Goal: Information Seeking & Learning: Find specific fact

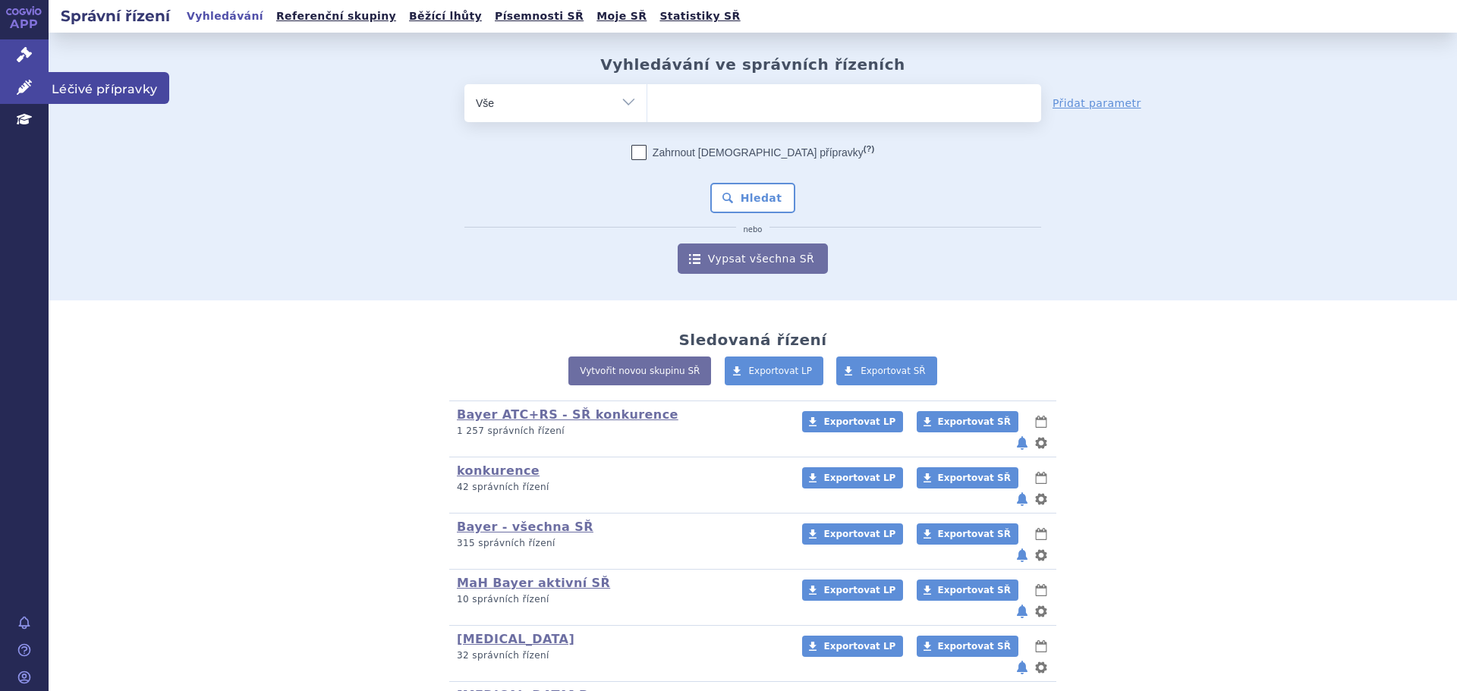
click at [22, 86] on icon at bounding box center [24, 87] width 15 height 15
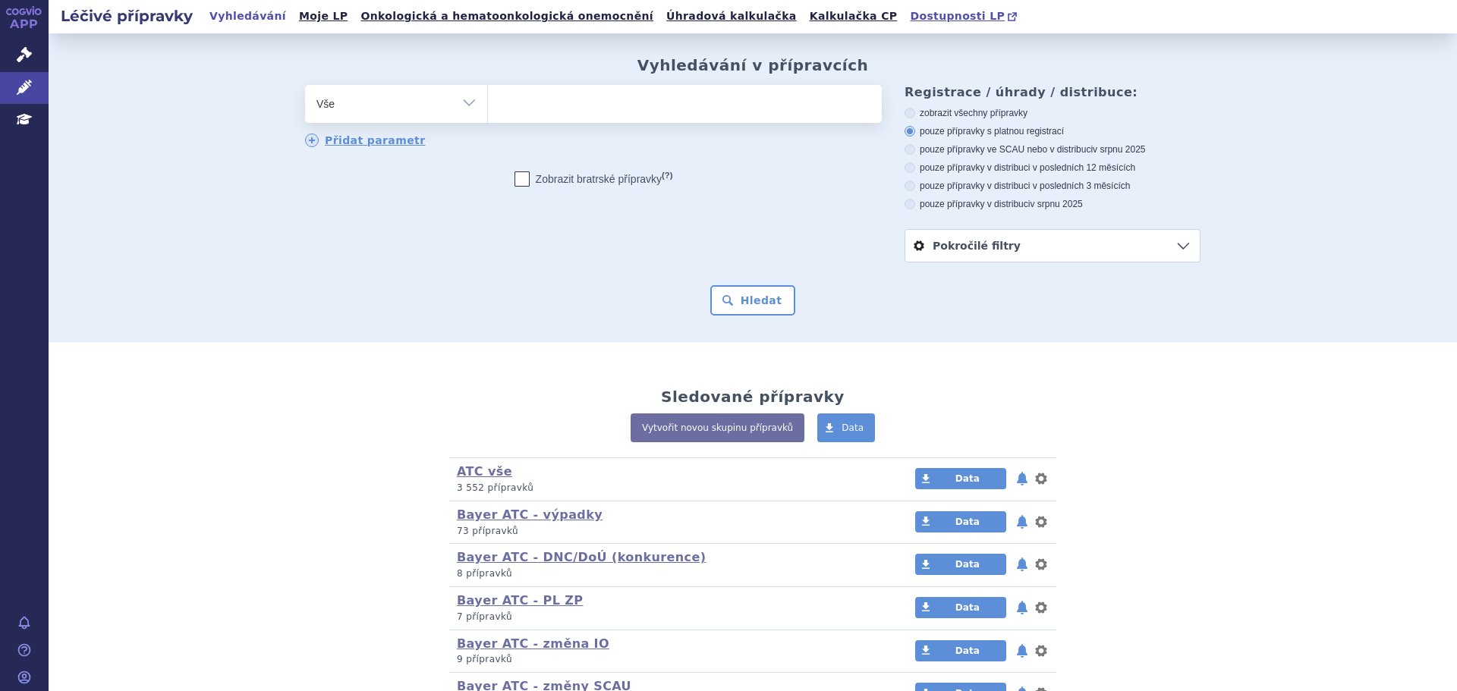
click at [910, 13] on span "Dostupnosti LP" at bounding box center [957, 16] width 95 height 12
click at [805, 20] on link "Kalkulačka CP" at bounding box center [853, 16] width 97 height 20
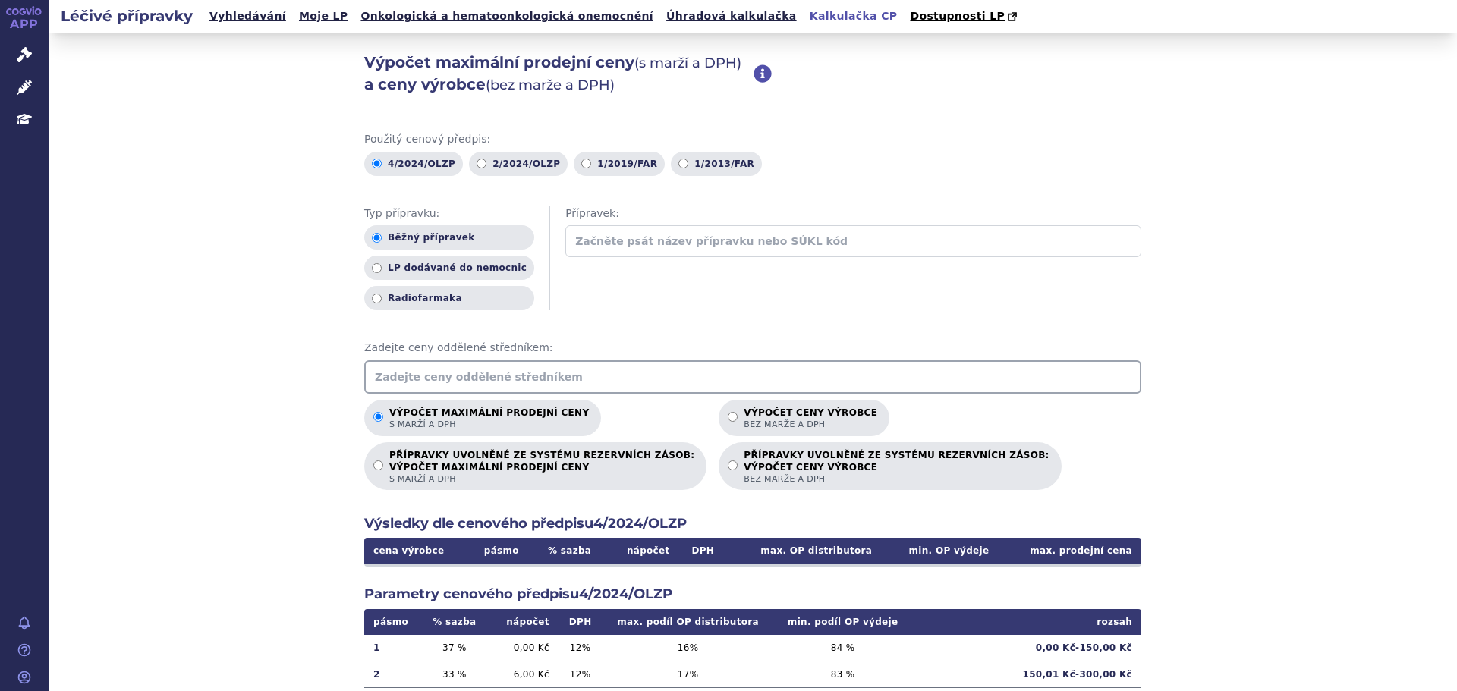
click at [644, 383] on input "text" at bounding box center [752, 376] width 777 height 33
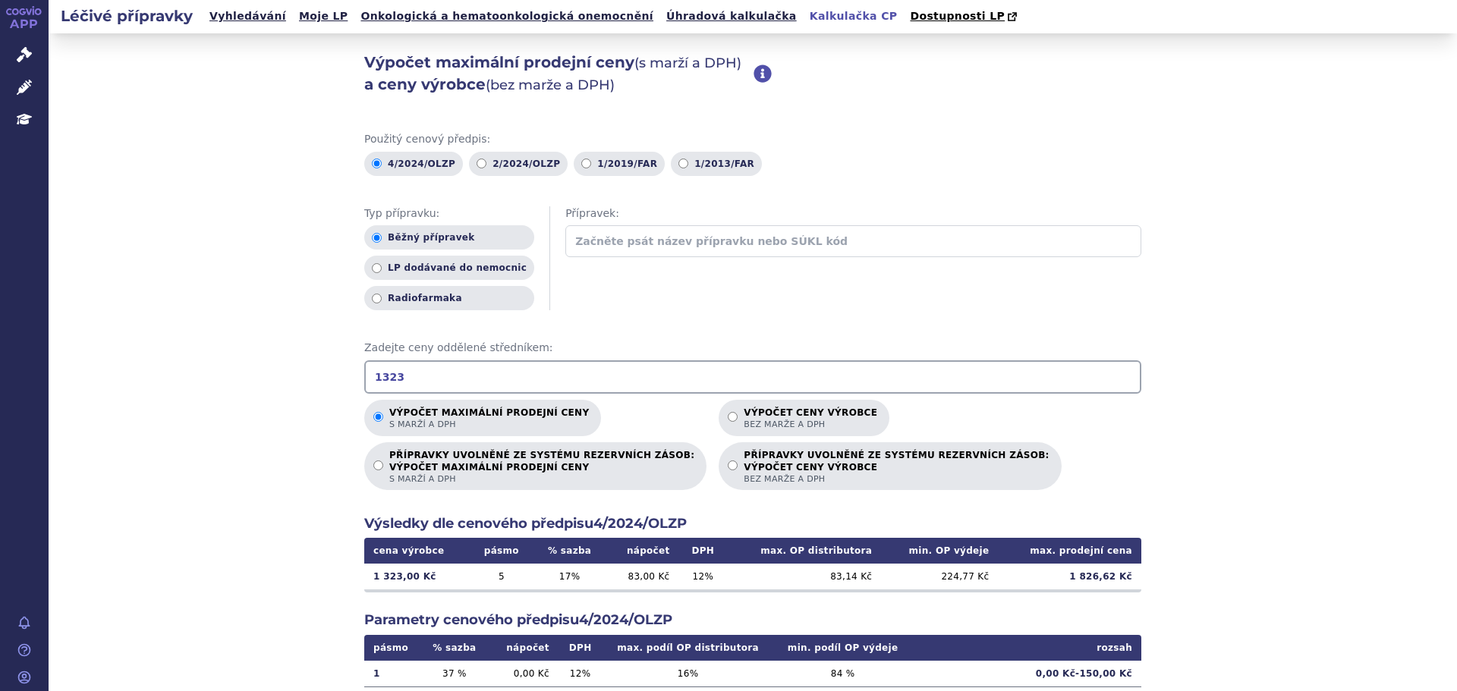
type input "1323"
click at [22, 50] on icon at bounding box center [24, 54] width 15 height 15
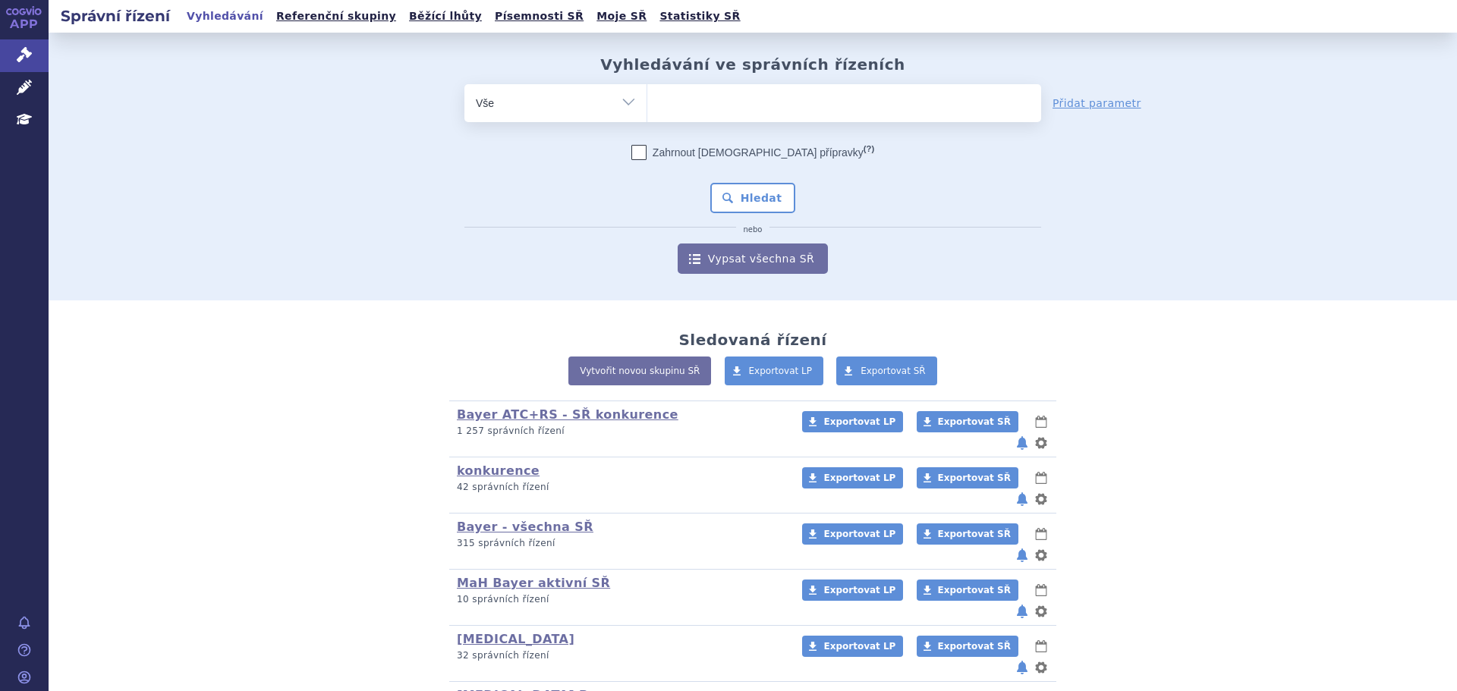
click at [707, 106] on ul at bounding box center [844, 100] width 394 height 32
click at [647, 106] on select at bounding box center [646, 102] width 1 height 38
click at [715, 106] on ul at bounding box center [844, 100] width 394 height 32
click at [647, 106] on select at bounding box center [646, 102] width 1 height 38
type input "be"
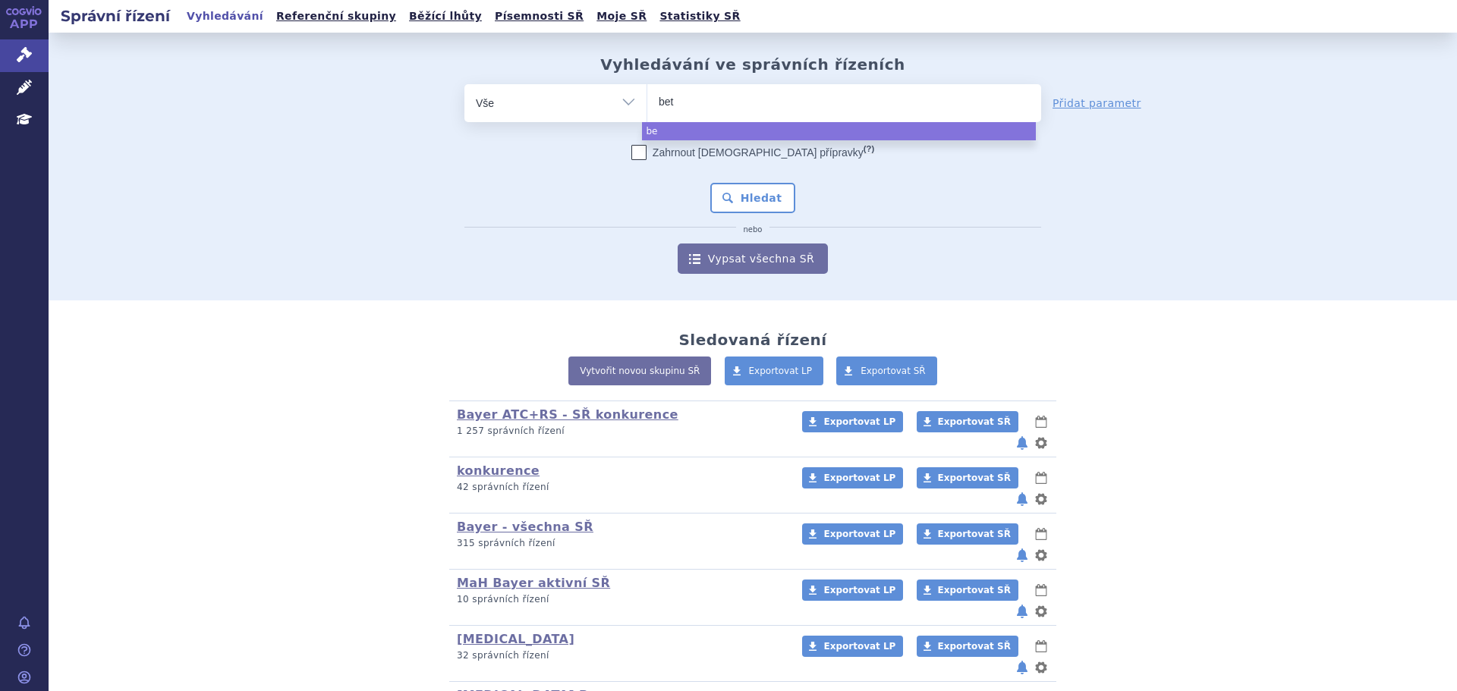
type input "beta"
type input "betaf"
type input "betafe"
type input "betaferon"
select select "betaferon"
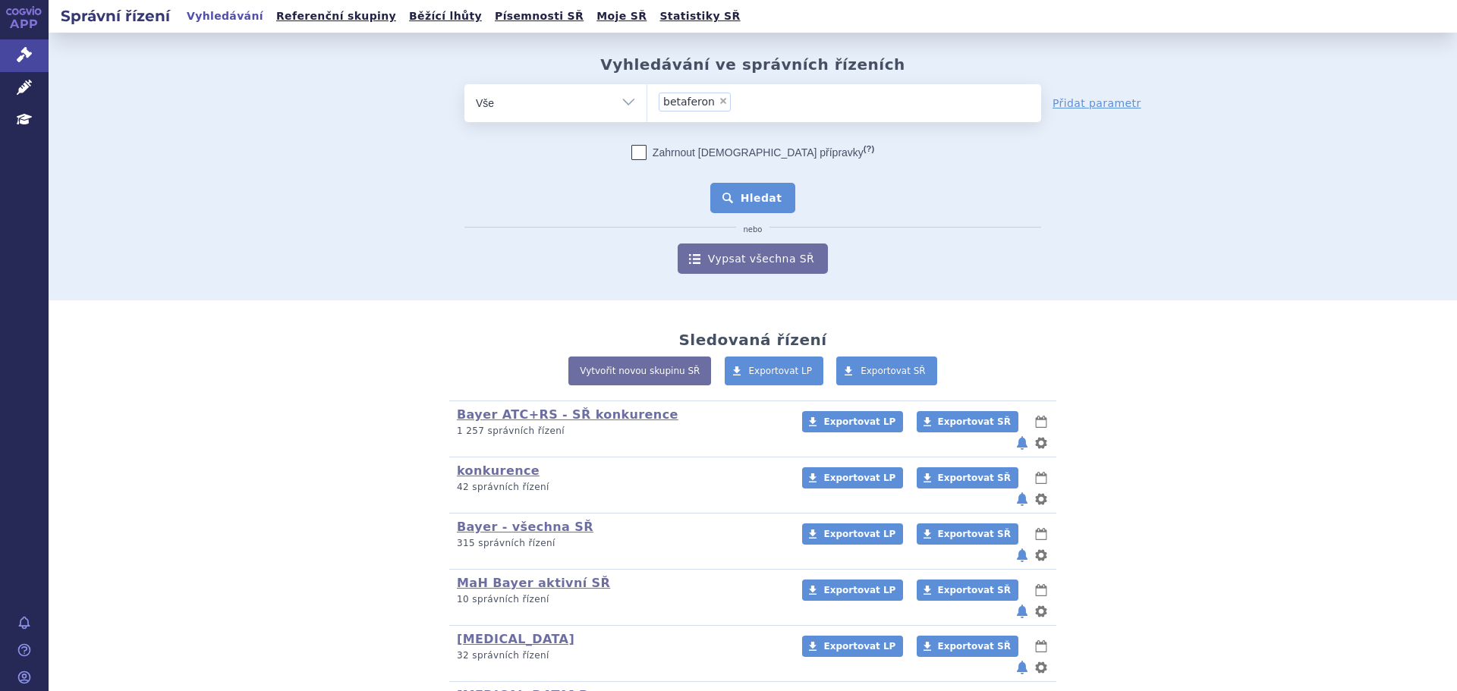
click at [746, 193] on button "Hledat" at bounding box center [753, 198] width 86 height 30
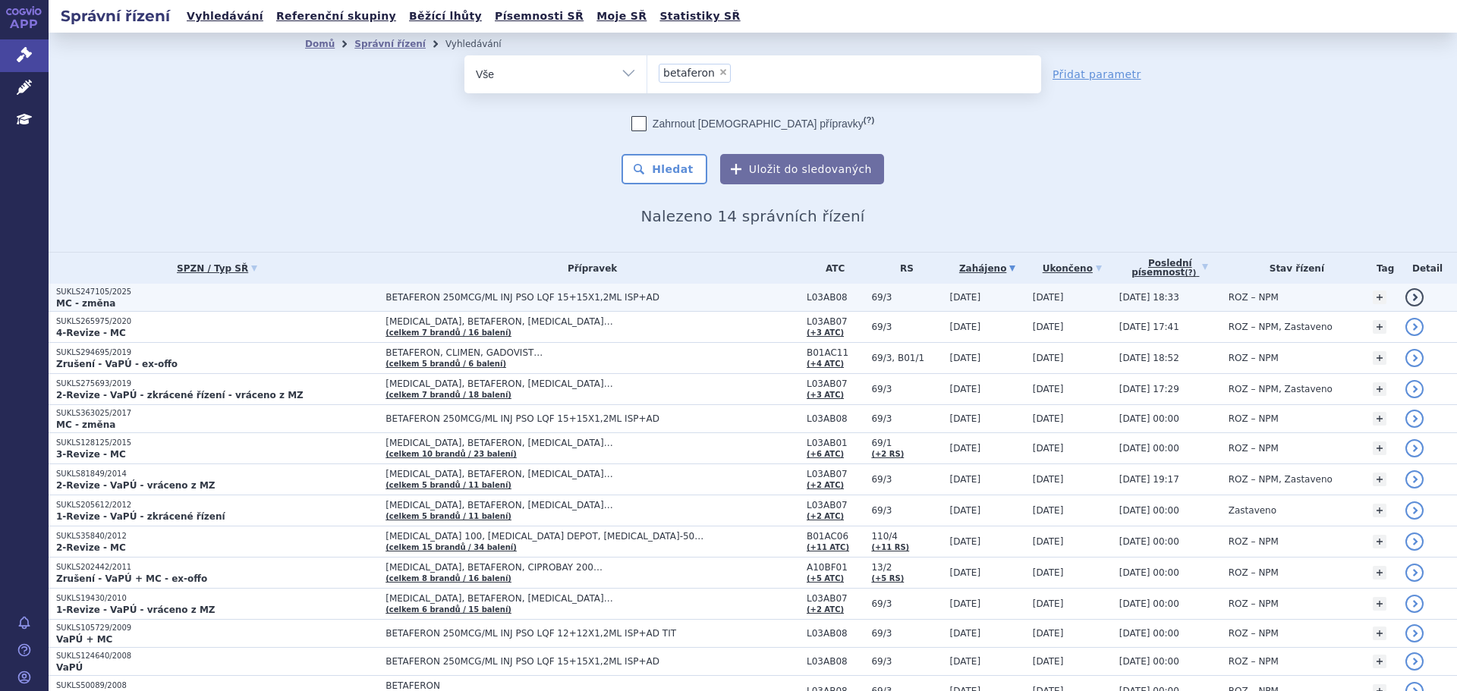
click at [551, 305] on td "BETAFERON 250MCG/ML INJ PSO LQF 15+15X1,2ML ISP+AD" at bounding box center [588, 298] width 421 height 28
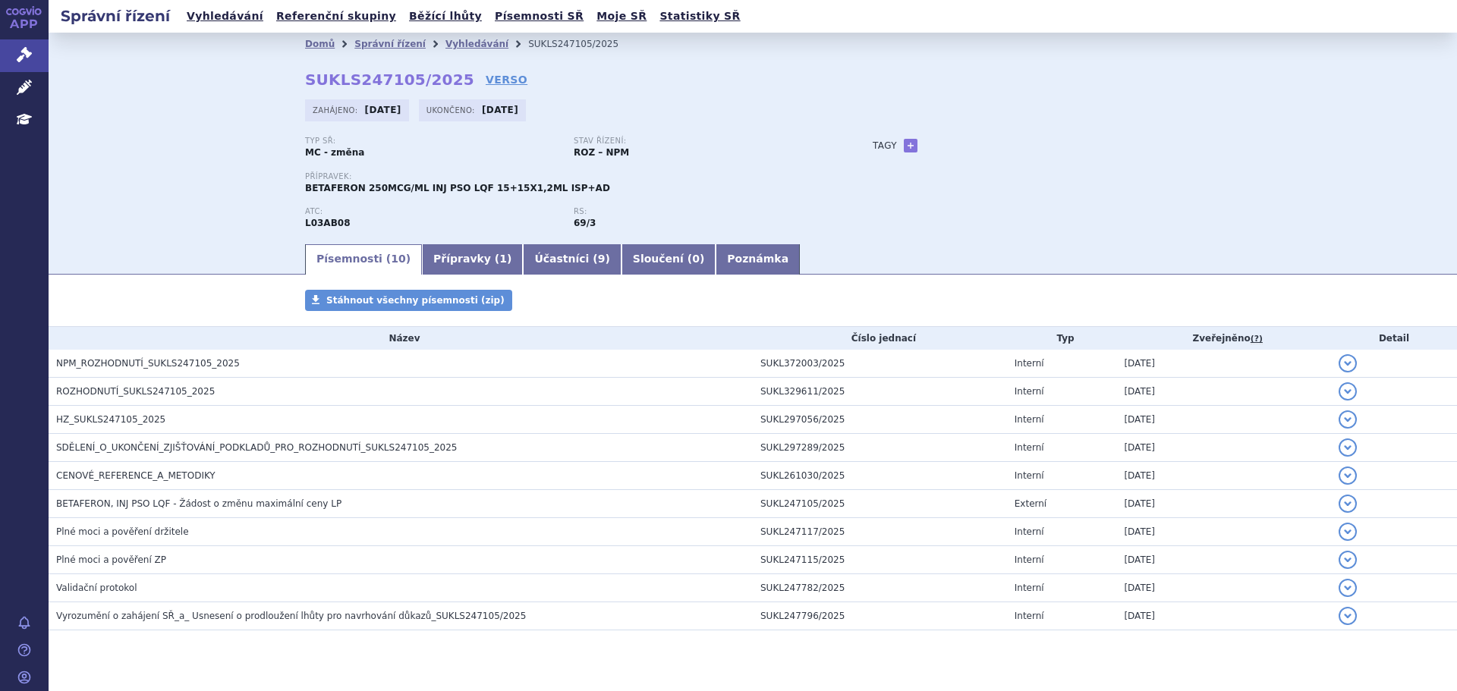
scroll to position [30, 0]
